Goal: Task Accomplishment & Management: Manage account settings

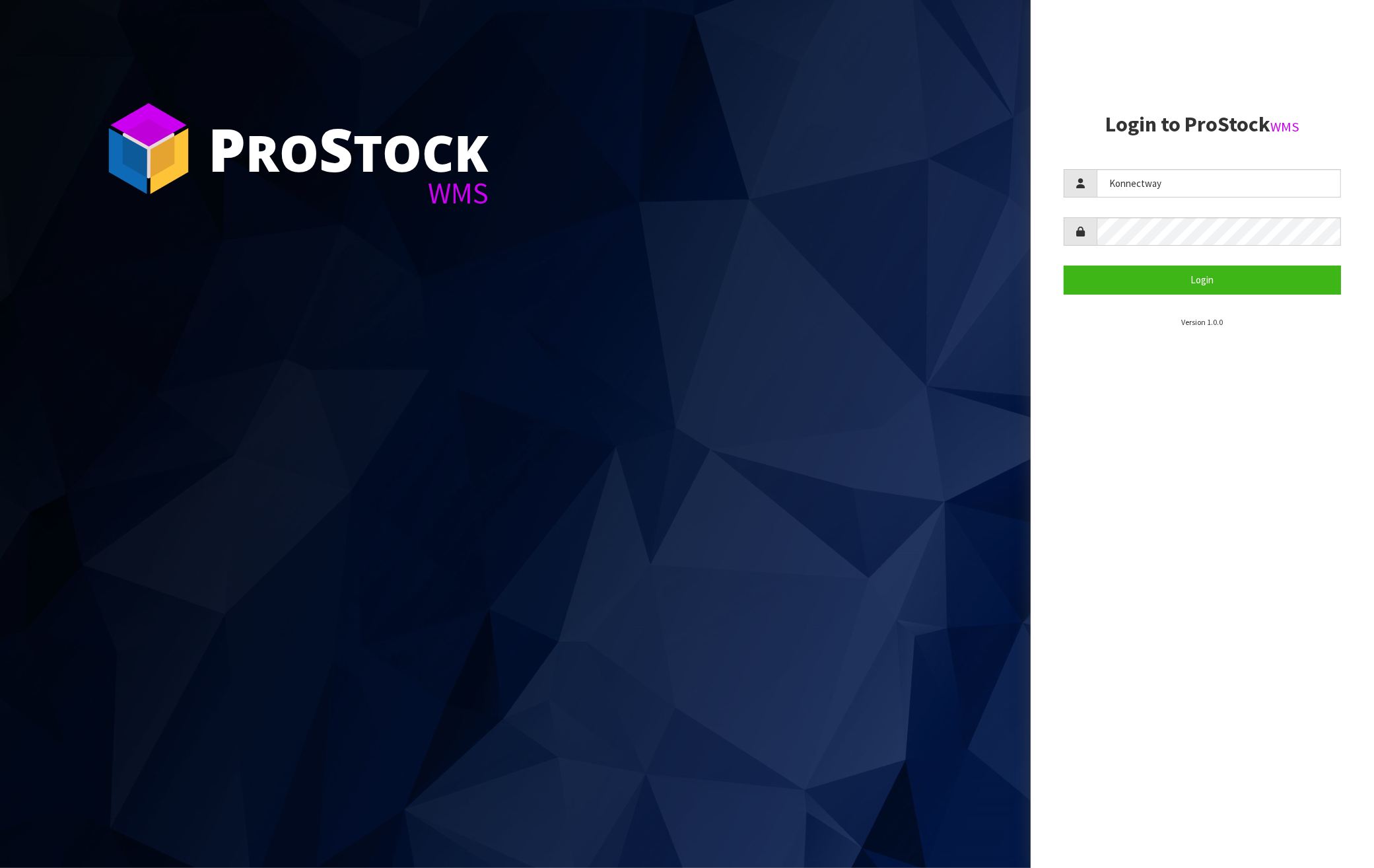
type input "Konnectway"
click at [1173, 275] on button "Login" at bounding box center [1203, 280] width 278 height 29
click at [1204, 169] on input "Konnectway" at bounding box center [1219, 184] width 245 height 29
click at [1185, 179] on input "Konnectway" at bounding box center [1219, 184] width 245 height 29
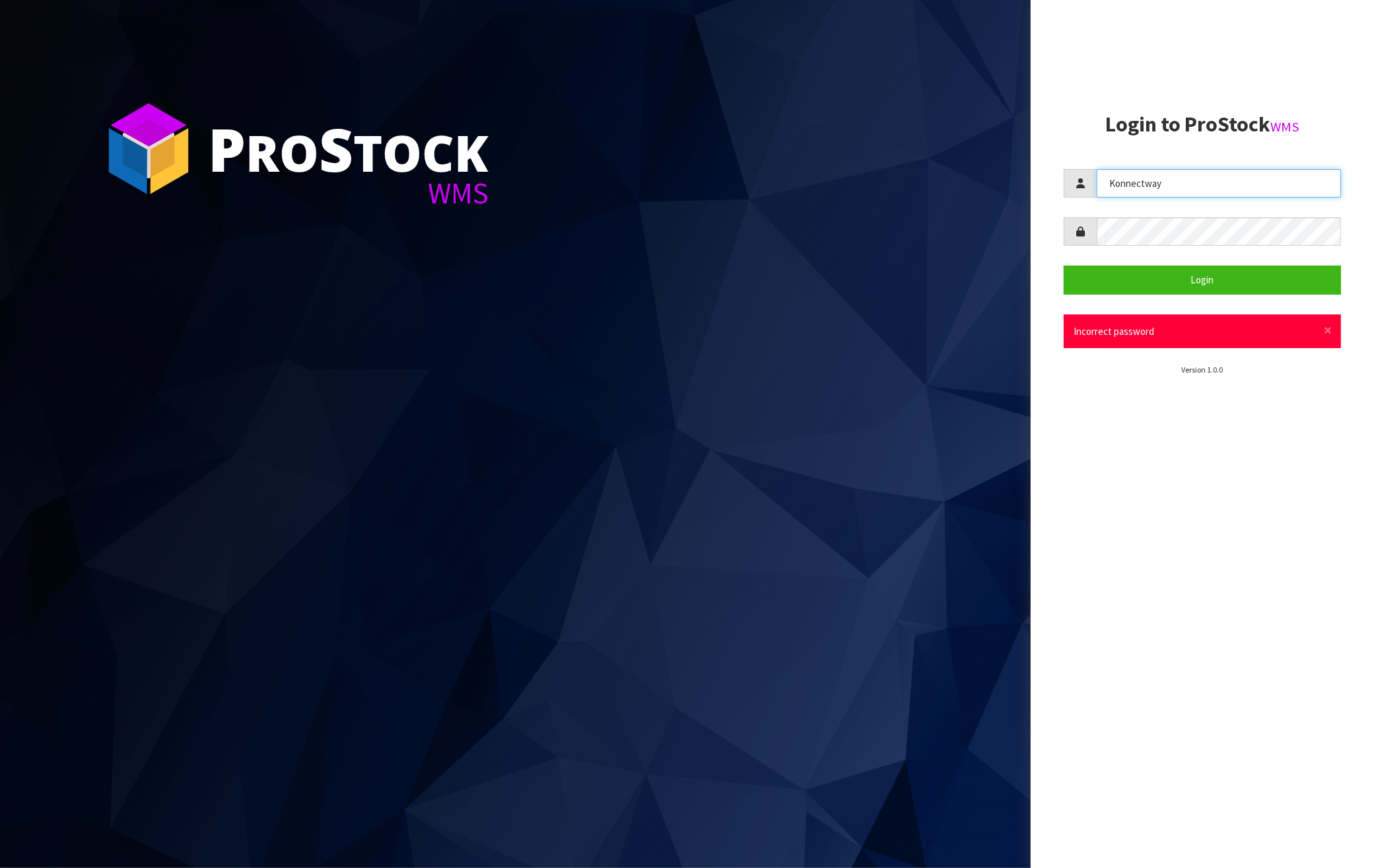
click at [1185, 179] on input "Konnectway" at bounding box center [1219, 184] width 245 height 29
type input "SingleAdmin"
click at [1170, 271] on button "Login" at bounding box center [1203, 280] width 278 height 29
click at [1150, 486] on aside "Login to ProStock WMS SingleAdmin Login × Close Username not found Version 1.0.0" at bounding box center [1203, 434] width 344 height 868
click at [1188, 197] on form "SingleAdmin Login × Close Username not found" at bounding box center [1203, 259] width 278 height 179
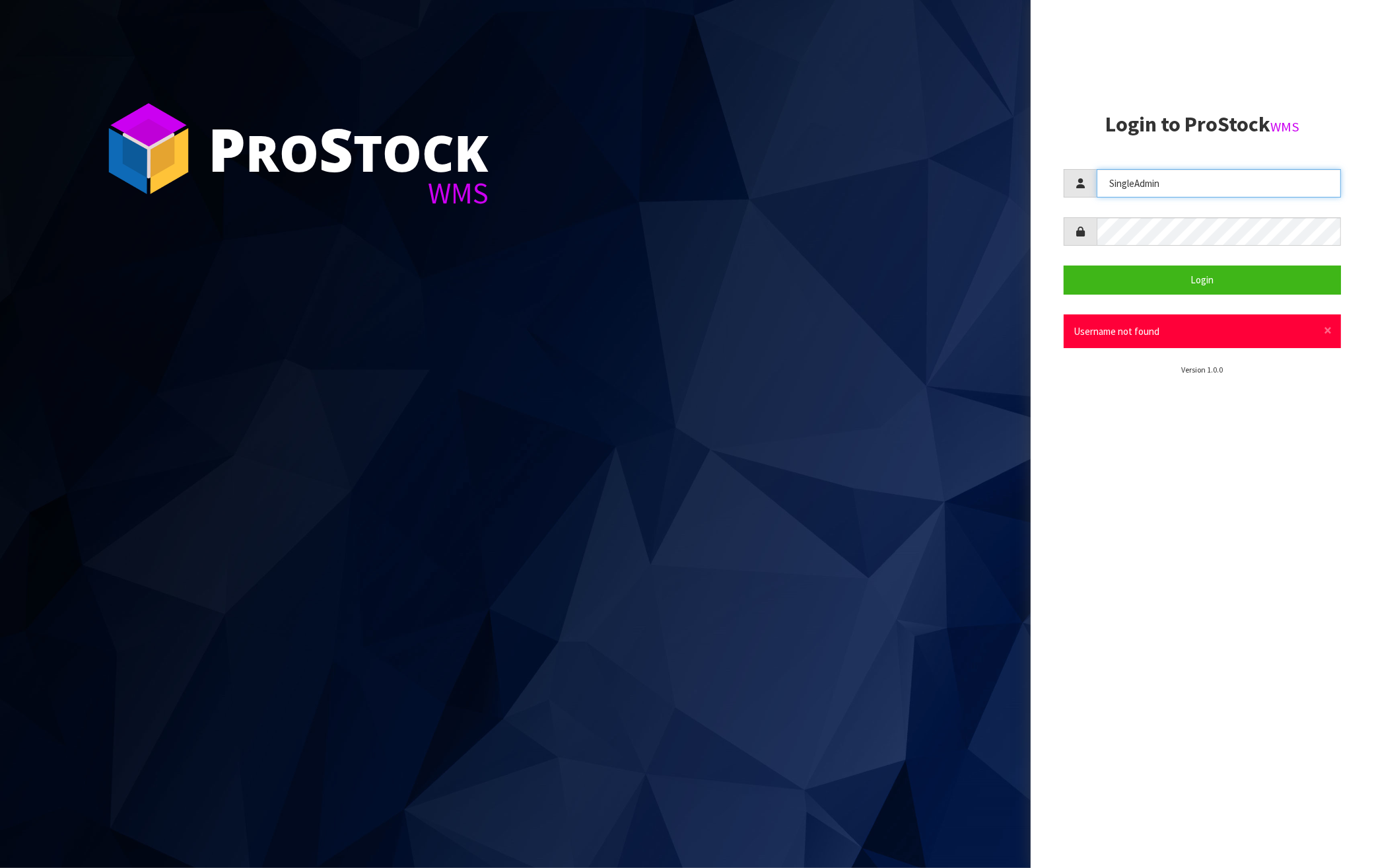
click at [1188, 193] on input "SingleAdmin" at bounding box center [1219, 184] width 245 height 29
click at [639, 303] on section "P ro S tock WMS" at bounding box center [515, 434] width 1031 height 868
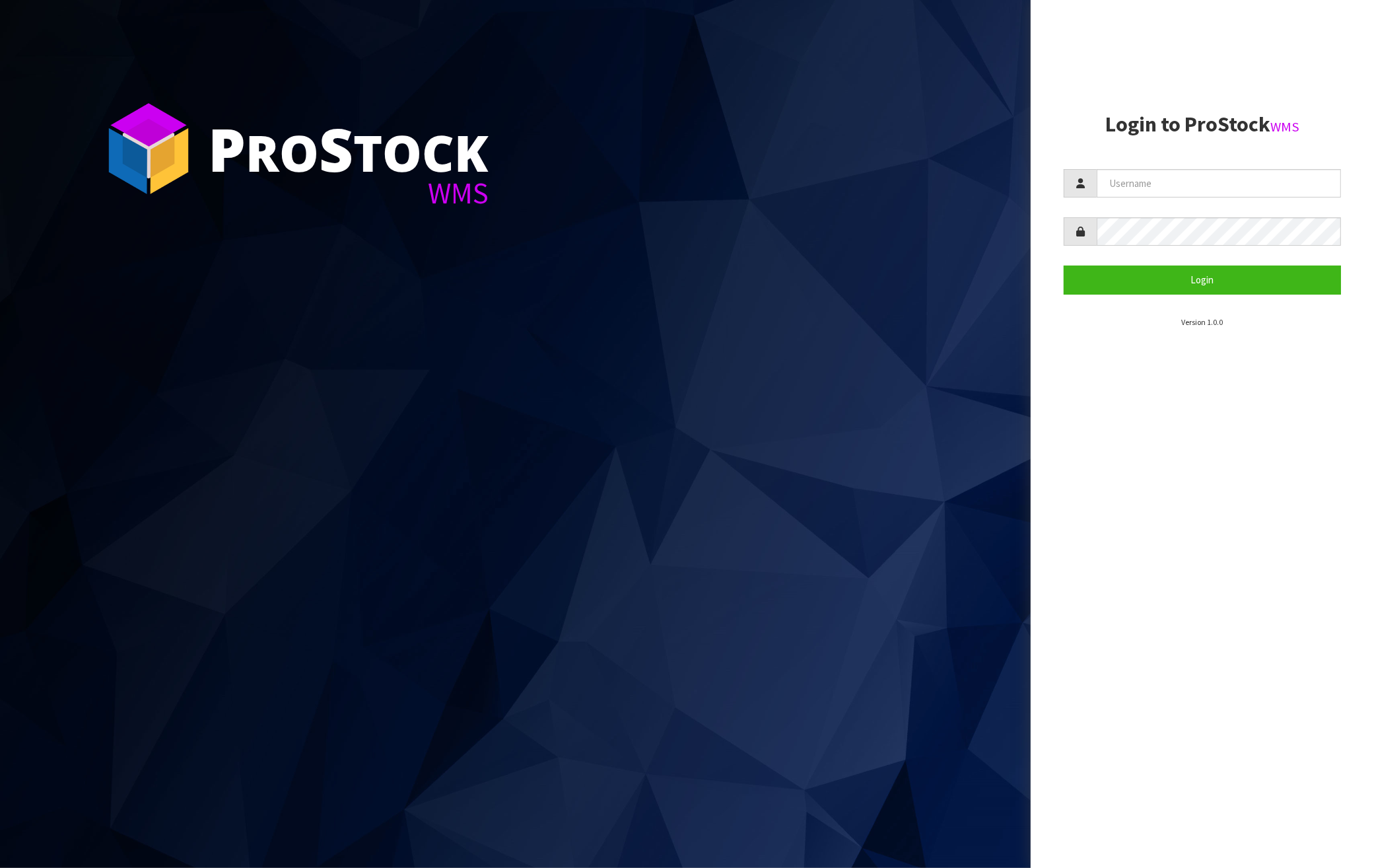
click at [1156, 504] on aside "Login to ProStock WMS Login Version 1.0.0" at bounding box center [1203, 434] width 344 height 868
click at [1080, 508] on aside "Login to ProStock WMS Login Version 1.0.0" at bounding box center [1203, 434] width 344 height 868
